Goal: Answer question/provide support

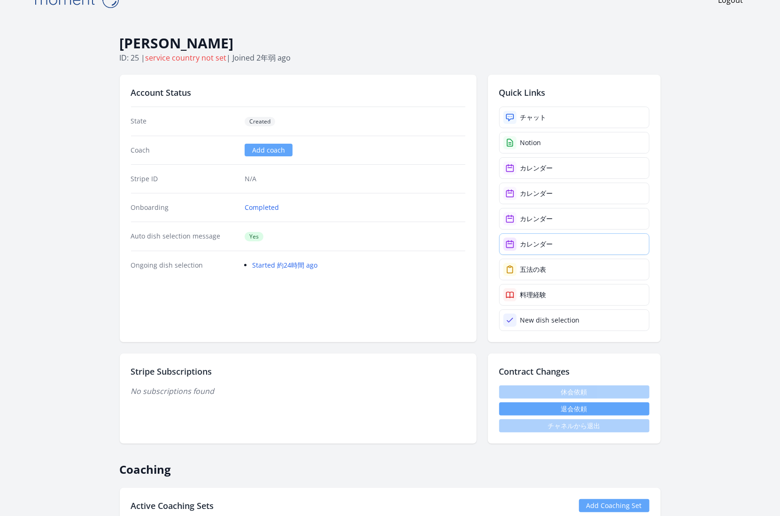
scroll to position [17, 0]
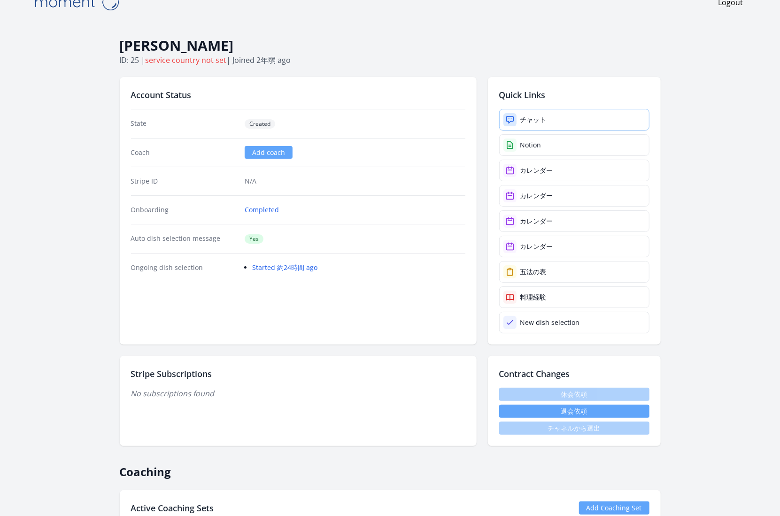
click at [582, 120] on link "チャット" at bounding box center [574, 120] width 150 height 22
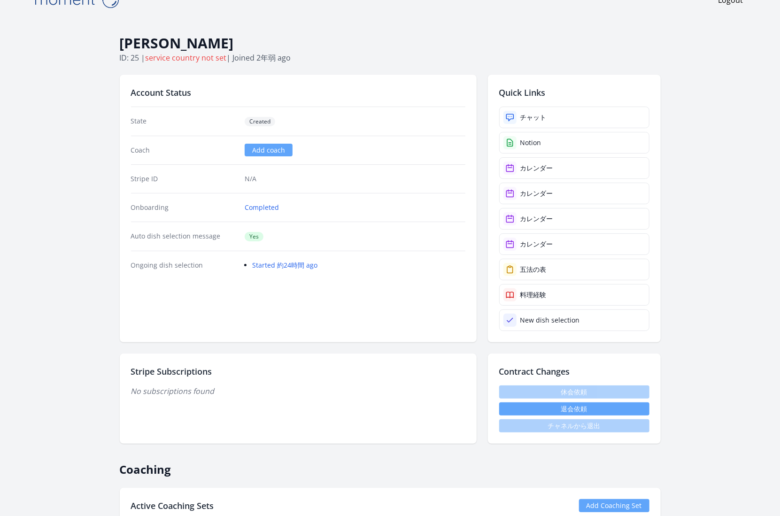
scroll to position [23, 0]
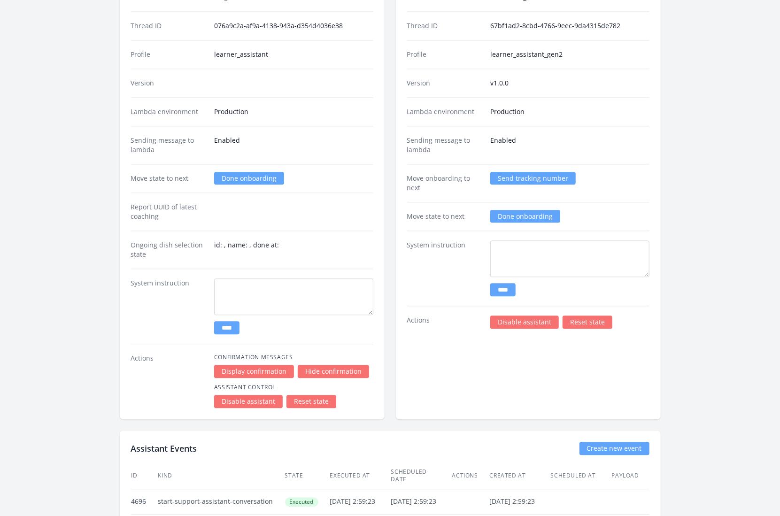
scroll to position [1361, 0]
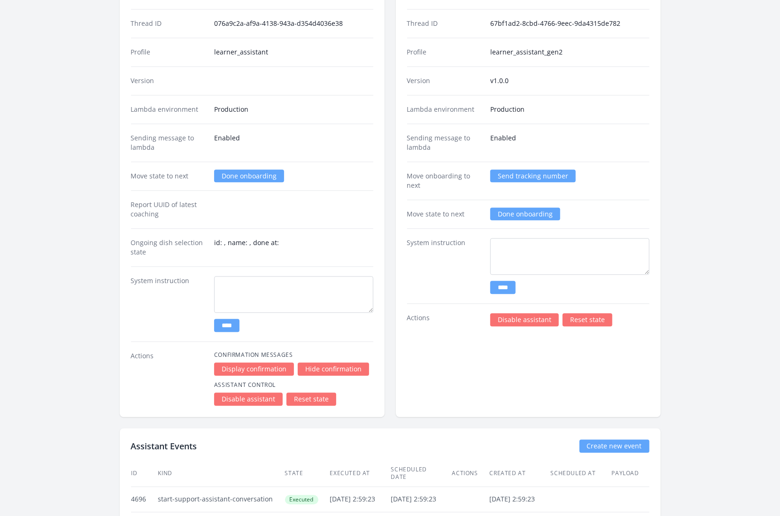
click at [590, 313] on link "Reset state" at bounding box center [588, 319] width 50 height 13
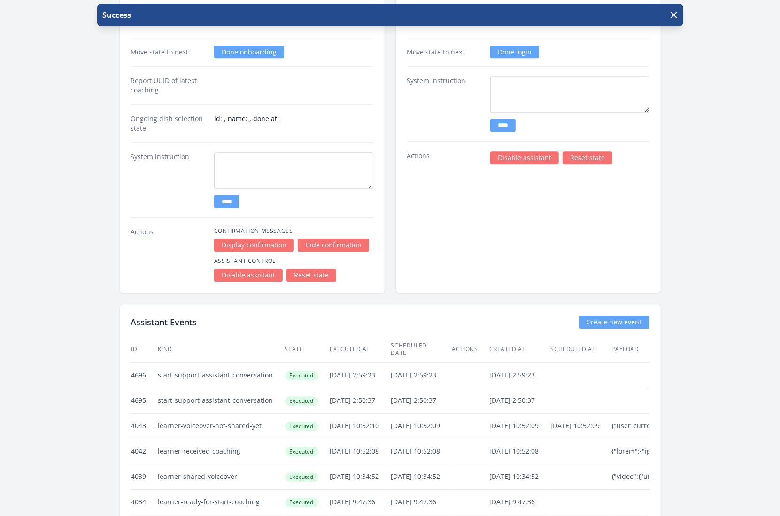
scroll to position [1350, 0]
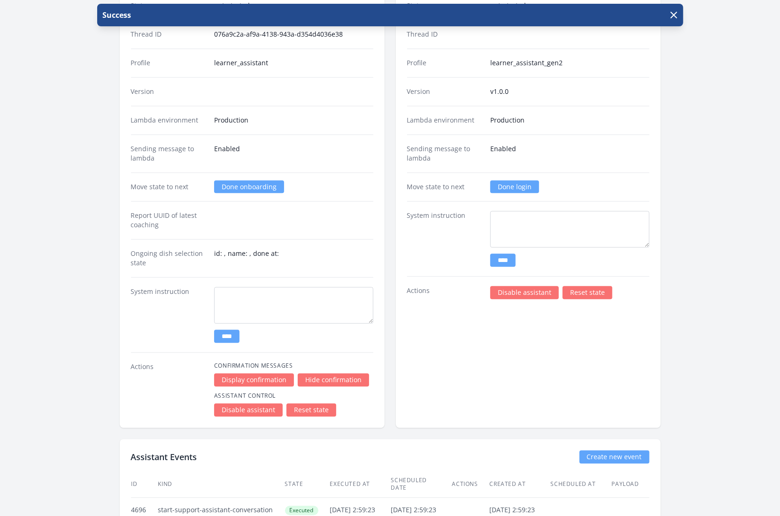
click at [318, 404] on link "Reset state" at bounding box center [312, 410] width 50 height 13
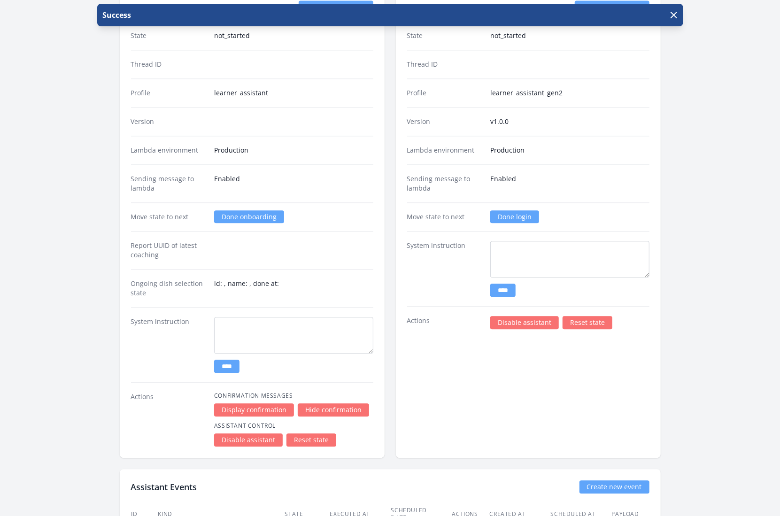
scroll to position [1327, 0]
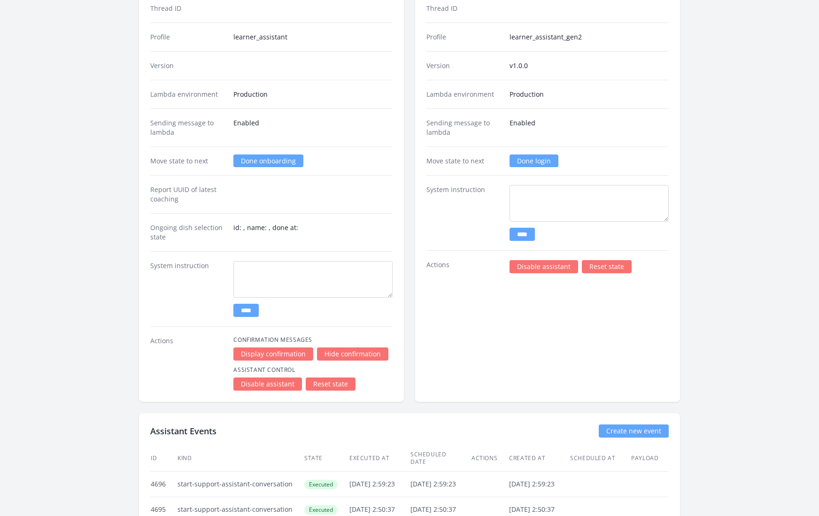
scroll to position [1378, 0]
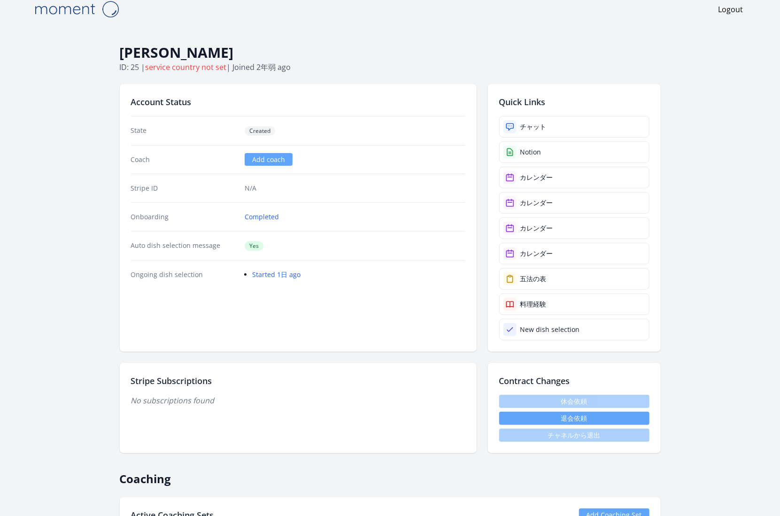
scroll to position [12, 0]
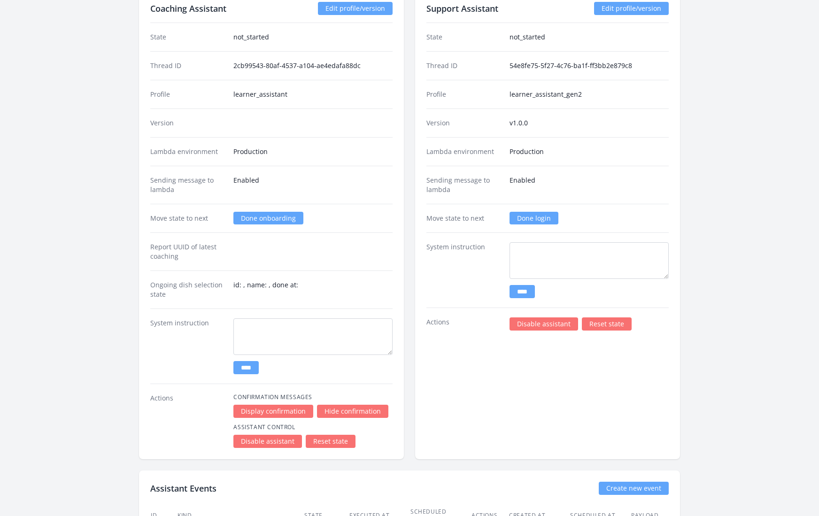
scroll to position [1321, 0]
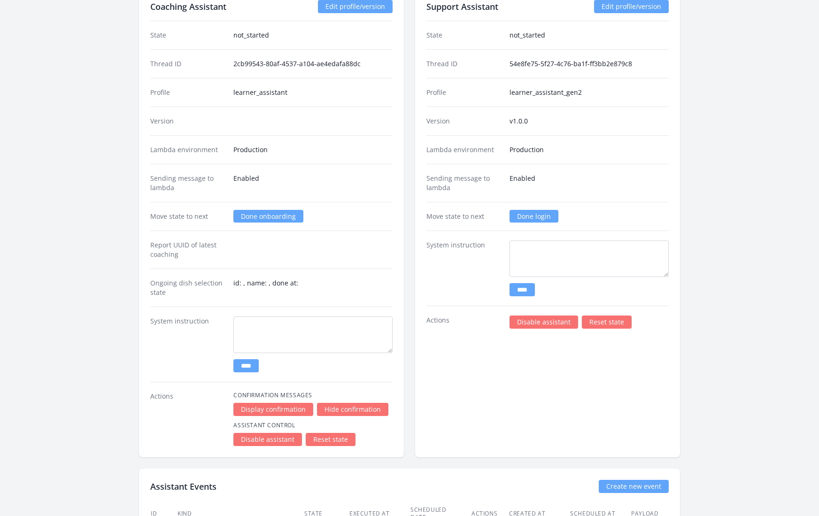
click at [539, 210] on link "Done login" at bounding box center [534, 216] width 49 height 13
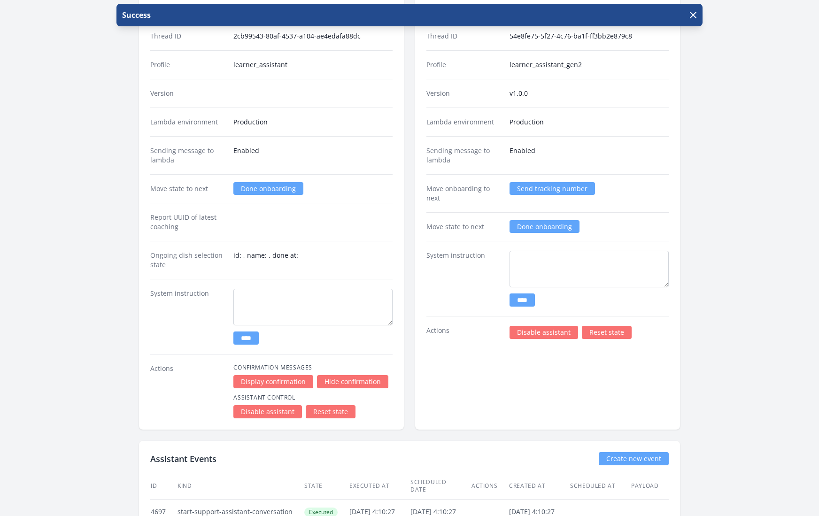
scroll to position [1334, 0]
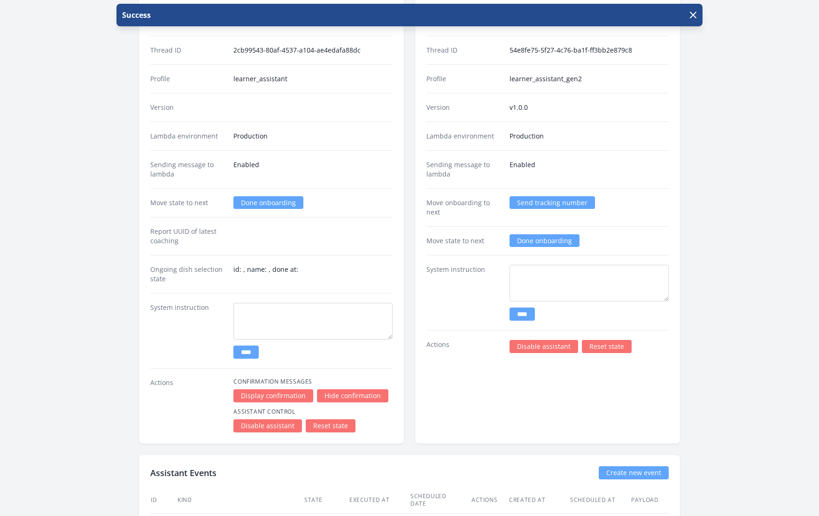
click at [575, 385] on div "Support Assistant Edit profile/version State onboarding Thread ID 54e8fe75-5f27…" at bounding box center [547, 209] width 265 height 469
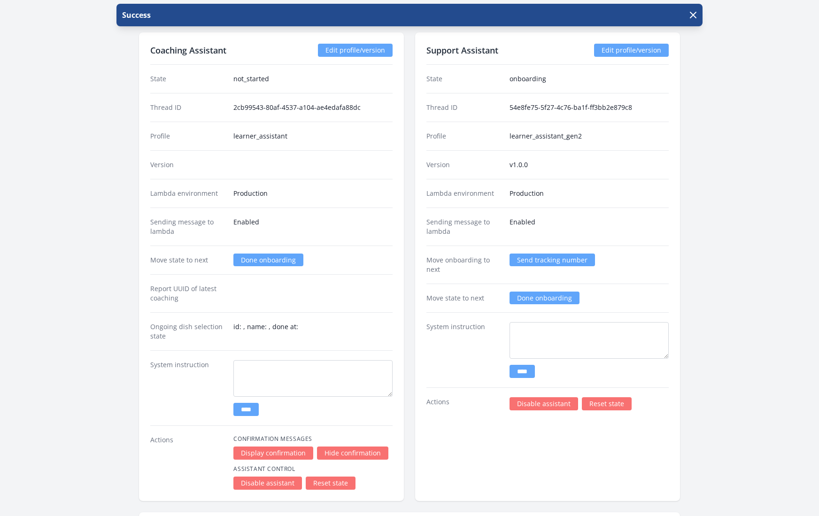
scroll to position [1280, 0]
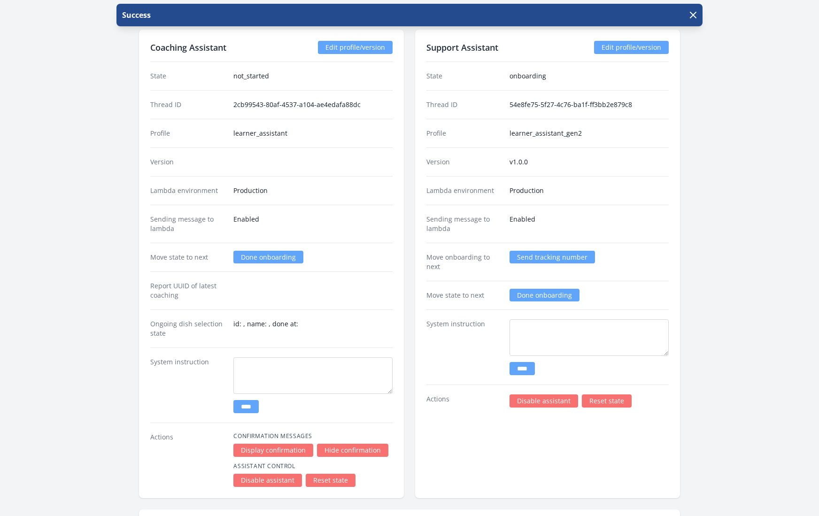
click at [604, 395] on link "Reset state" at bounding box center [607, 401] width 50 height 13
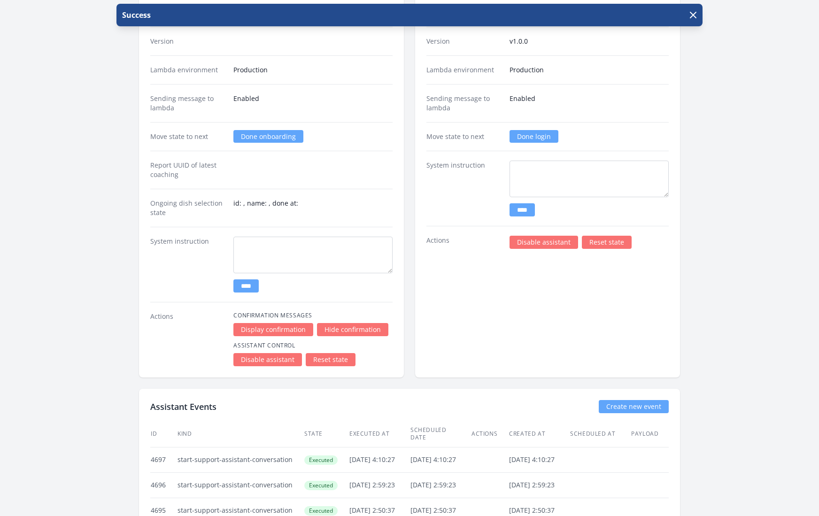
scroll to position [1396, 0]
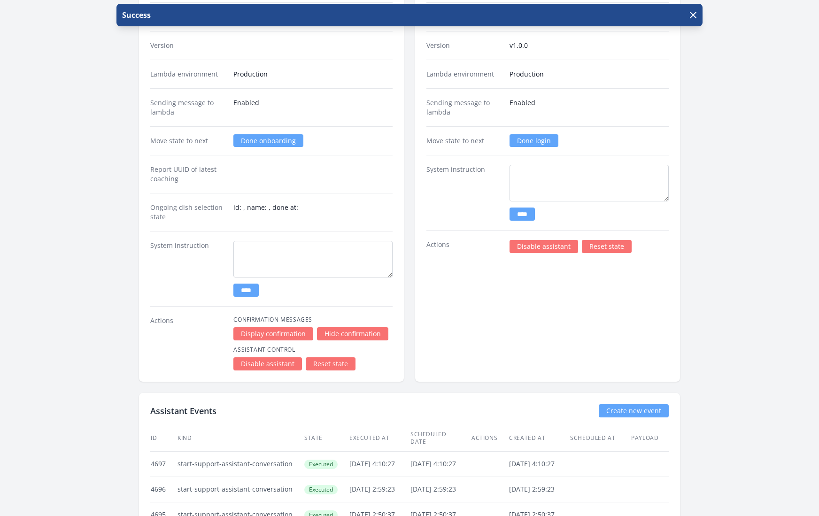
click at [536, 134] on link "Done login" at bounding box center [534, 140] width 49 height 13
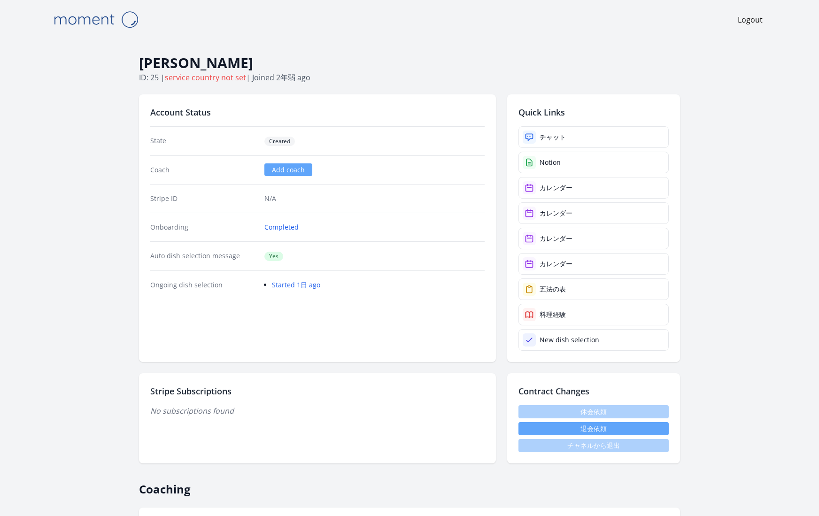
click at [479, 66] on h1 "Aki Sano" at bounding box center [409, 63] width 541 height 18
